Goal: Register for event/course

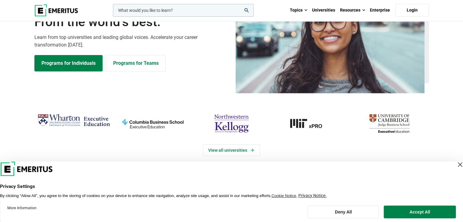
scroll to position [61, 0]
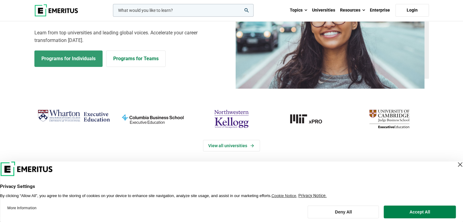
click at [69, 58] on link "Programs for Individuals" at bounding box center [68, 59] width 68 height 16
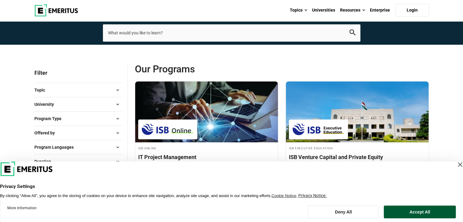
click at [409, 208] on button "Accept All" at bounding box center [420, 212] width 72 height 13
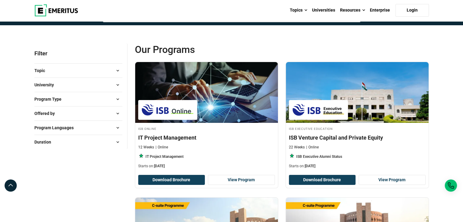
scroll to position [61, 0]
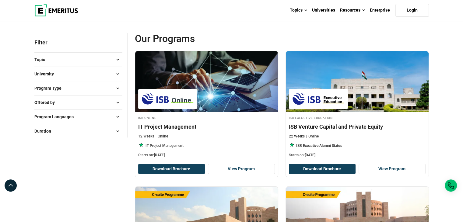
click at [118, 74] on span at bounding box center [117, 73] width 9 height 9
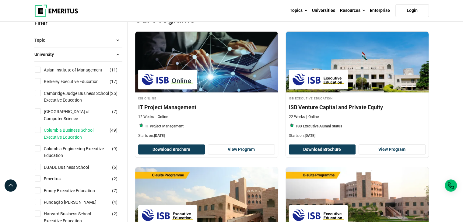
scroll to position [0, 0]
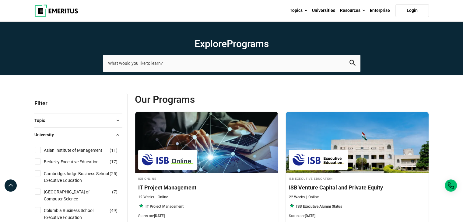
click at [112, 138] on button "University" at bounding box center [78, 134] width 88 height 9
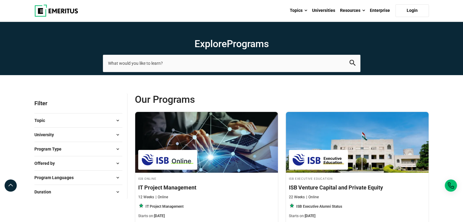
click at [117, 148] on span at bounding box center [117, 149] width 9 height 9
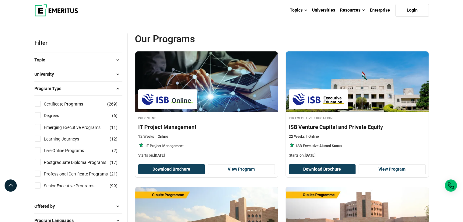
scroll to position [61, 0]
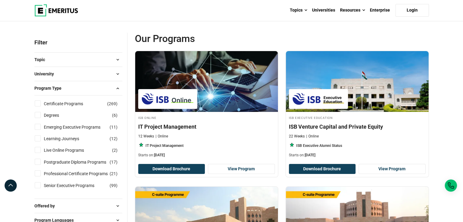
click at [118, 87] on span at bounding box center [117, 88] width 9 height 9
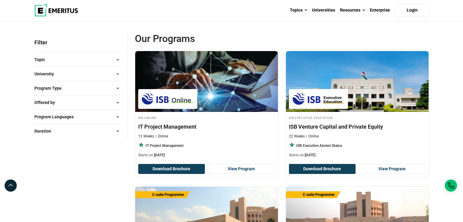
click at [117, 101] on span at bounding box center [117, 102] width 9 height 9
click at [117, 114] on span at bounding box center [117, 116] width 9 height 9
click at [106, 130] on button "Duration" at bounding box center [78, 131] width 88 height 9
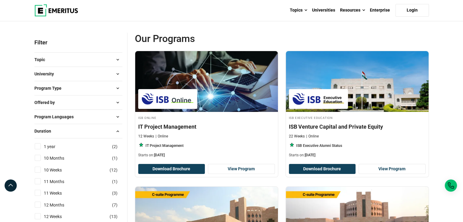
click at [106, 130] on button "Duration" at bounding box center [78, 131] width 88 height 9
click at [112, 62] on button "Topic" at bounding box center [78, 59] width 88 height 9
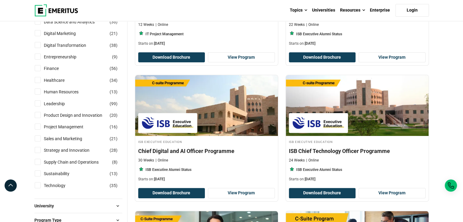
scroll to position [183, 0]
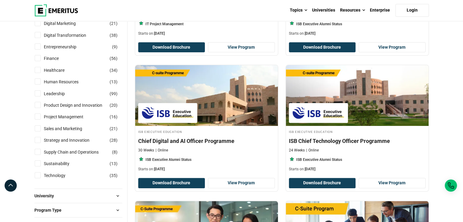
click at [38, 151] on input "Supply Chain and Operations ( 8 )" at bounding box center [38, 152] width 6 height 6
checkbox input "true"
click at [39, 164] on input "Sustainability ( 13 )" at bounding box center [38, 164] width 6 height 6
checkbox input "true"
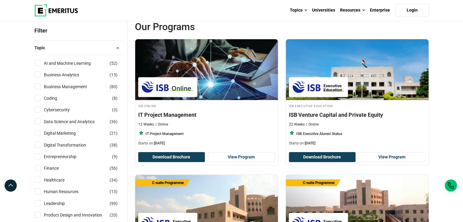
scroll to position [61, 0]
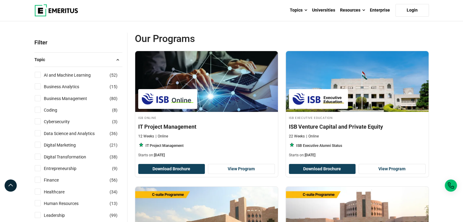
click at [117, 59] on span at bounding box center [117, 59] width 9 height 9
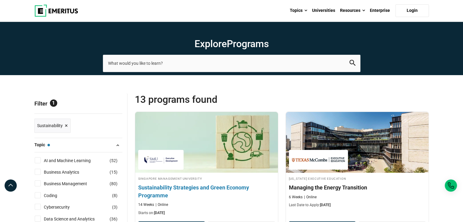
click at [197, 186] on h4 "Sustainability Strategies and Green Economy Programme" at bounding box center [206, 191] width 137 height 15
